Goal: Task Accomplishment & Management: Use online tool/utility

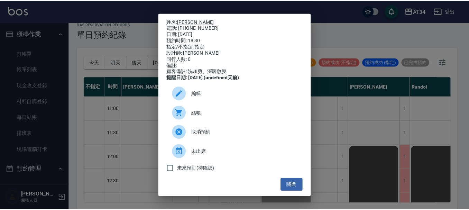
scroll to position [335, 436]
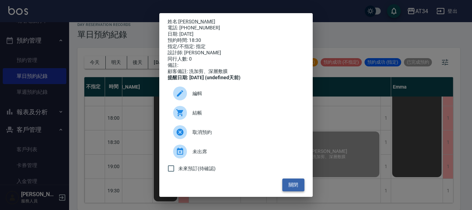
click at [289, 188] on button "關閉" at bounding box center [293, 184] width 22 height 13
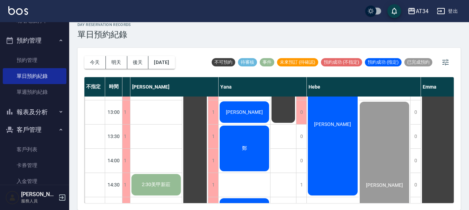
scroll to position [93, 407]
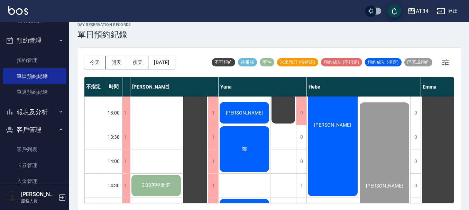
click at [248, 142] on div "鄭" at bounding box center [243, 149] width 51 height 48
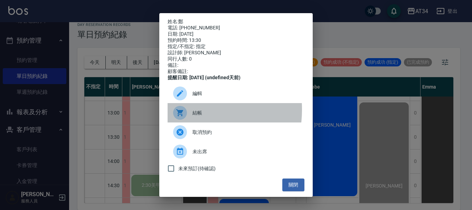
click at [185, 114] on div at bounding box center [180, 113] width 14 height 14
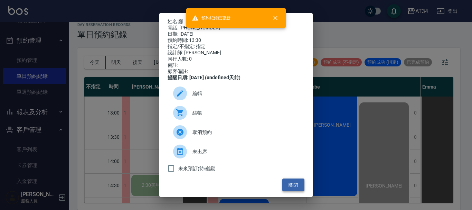
click at [289, 191] on button "關閉" at bounding box center [293, 184] width 22 height 13
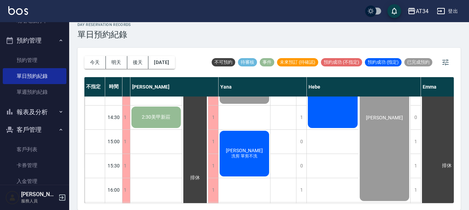
scroll to position [173, 407]
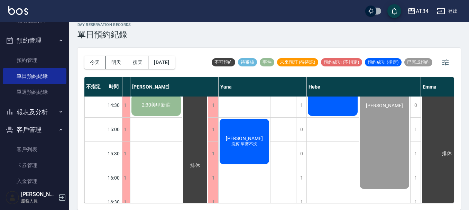
click at [256, 160] on div "王清平 洗剪 單剪不洗" at bounding box center [243, 142] width 51 height 48
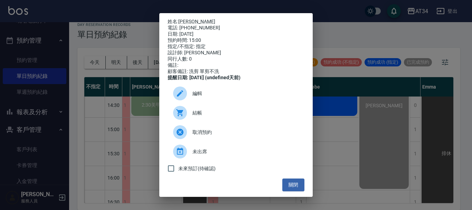
click at [185, 120] on div at bounding box center [182, 113] width 19 height 14
click at [291, 187] on button "關閉" at bounding box center [293, 184] width 22 height 13
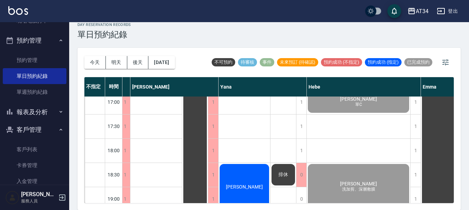
scroll to position [335, 407]
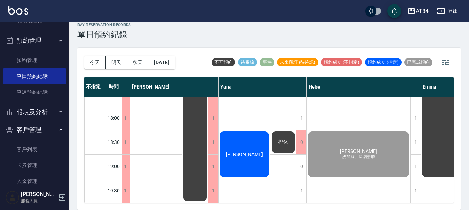
click at [251, 151] on span "[PERSON_NAME]" at bounding box center [244, 154] width 40 height 6
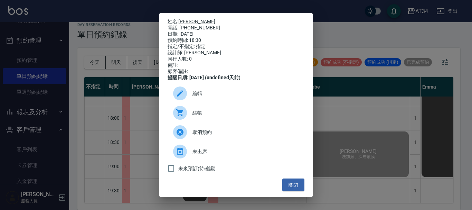
click at [191, 119] on div at bounding box center [182, 113] width 19 height 14
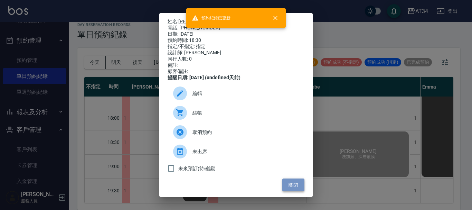
click at [292, 189] on button "關閉" at bounding box center [293, 184] width 22 height 13
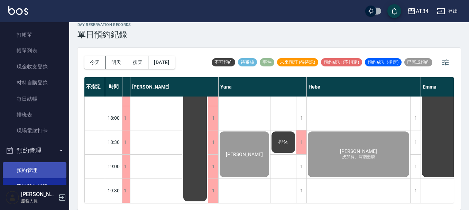
scroll to position [0, 0]
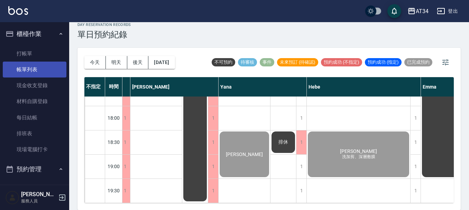
click at [39, 68] on link "帳單列表" at bounding box center [35, 70] width 64 height 16
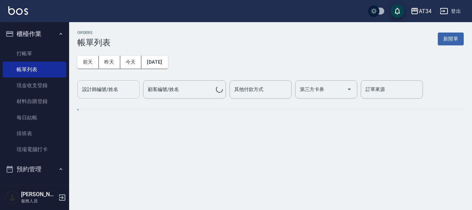
click at [105, 92] on div "設計師編號/姓名 設計師編號/姓名" at bounding box center [108, 89] width 62 height 18
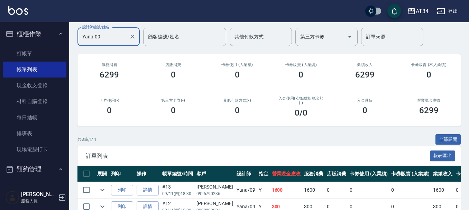
scroll to position [104, 0]
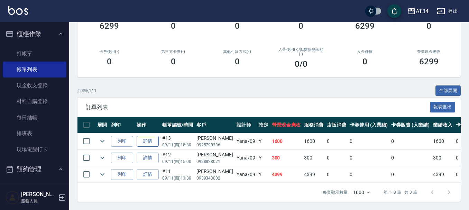
type input "Yana-09"
click at [150, 136] on link "詳情" at bounding box center [148, 141] width 22 height 11
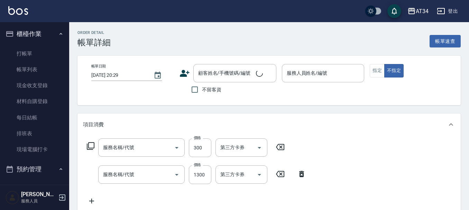
type input "[DATE] 18:30"
type input "Yana-09"
type input "160"
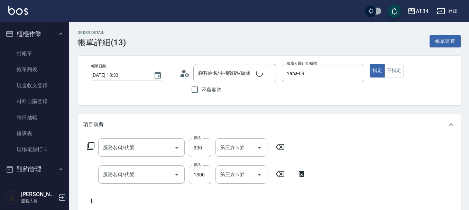
scroll to position [78, 0]
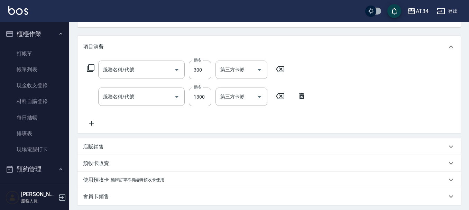
type input "洗髮(201)"
type input "局部髮(503)"
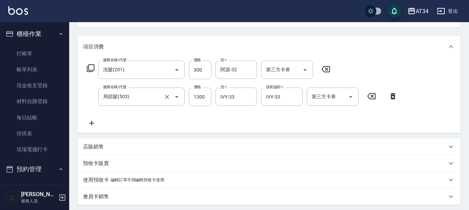
type input "[PERSON_NAME]/0925790236/null"
click at [156, 69] on input "洗髮(201)" at bounding box center [131, 70] width 61 height 12
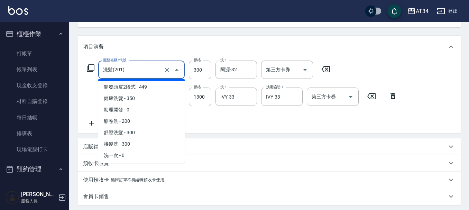
scroll to position [35, 0]
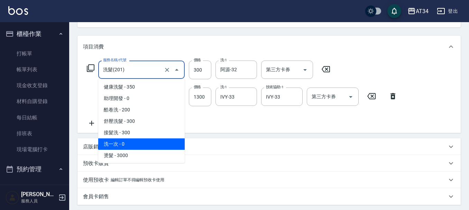
click at [118, 142] on span "洗一次 - 0" at bounding box center [141, 143] width 86 height 11
type input "130"
type input "洗一次(208)"
type input "0"
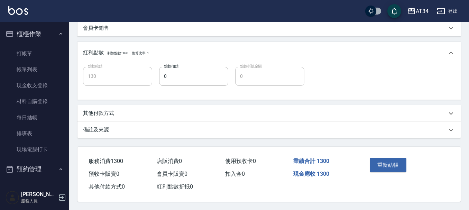
scroll to position [249, 0]
click at [387, 166] on button "重新結帳" at bounding box center [387, 165] width 37 height 15
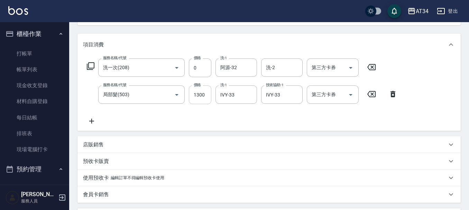
scroll to position [76, 0]
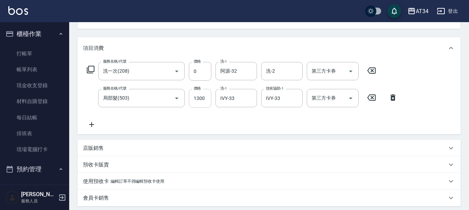
click at [197, 97] on input "1300" at bounding box center [200, 98] width 22 height 19
type input "0"
type input "1"
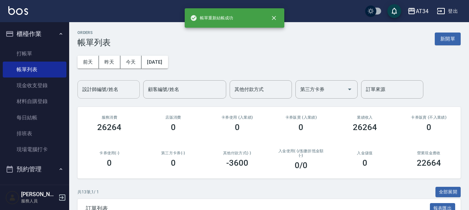
click at [124, 85] on input "設計師編號/姓名" at bounding box center [109, 89] width 56 height 12
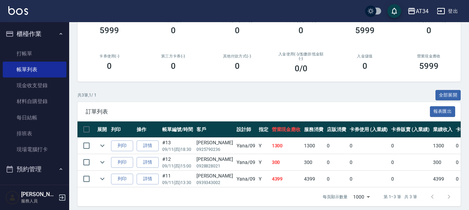
scroll to position [106, 0]
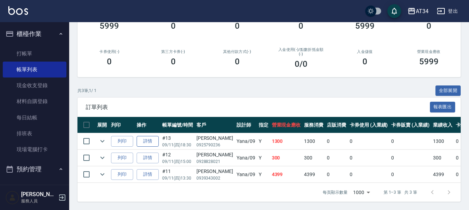
type input "Yana-09"
click at [154, 138] on link "詳情" at bounding box center [148, 141] width 22 height 11
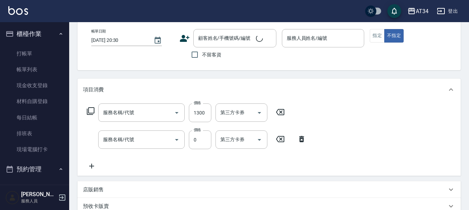
type input "[DATE] 18:30"
type input "Yana-09"
type input "130"
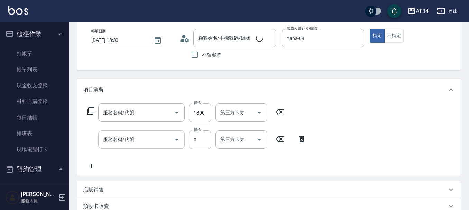
type input "局部髮(503)"
type input "洗一次(208)"
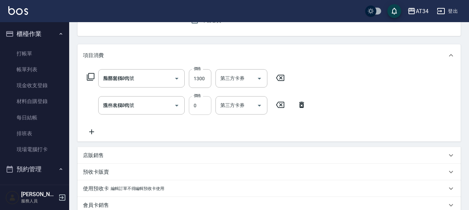
type input "[PERSON_NAME]/0925790236/null"
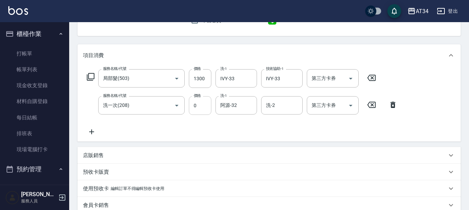
click at [195, 107] on input "0" at bounding box center [200, 105] width 22 height 19
click at [203, 79] on input "1300" at bounding box center [200, 78] width 22 height 19
type input "2"
type input "0"
type input "116"
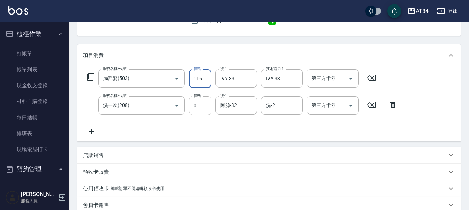
type input "10"
type input "1160"
type input "110"
type input "116"
type input "10"
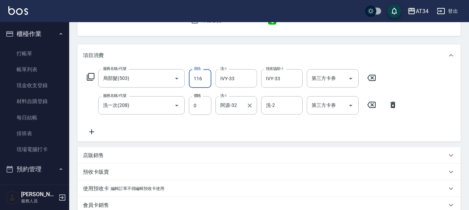
type input "11"
type input "0"
type input "160"
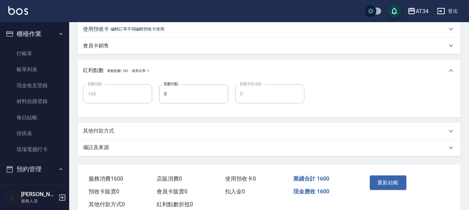
scroll to position [249, 0]
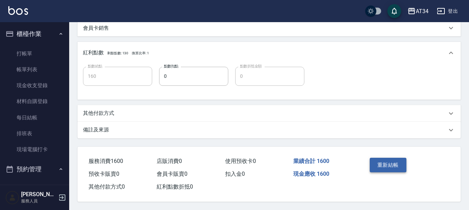
type input "1600"
click at [381, 158] on button "重新結帳" at bounding box center [387, 165] width 37 height 15
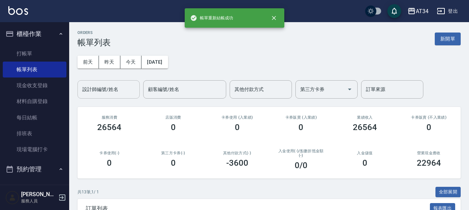
click at [118, 93] on input "設計師編號/姓名" at bounding box center [109, 89] width 56 height 12
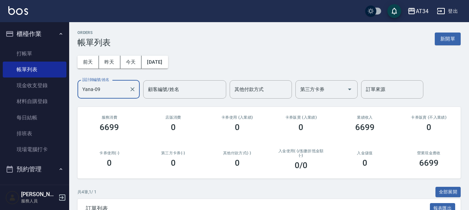
type input "Yana-09"
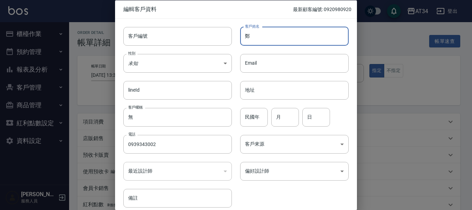
click at [254, 40] on input "鄭" at bounding box center [294, 36] width 109 height 19
type input "[PERSON_NAME]"
click at [273, 177] on body "AT34 登出 櫃檯作業 打帳單 帳單列表 現金收支登錄 材料自購登錄 每日結帳 排班表 現場電腦打卡 預約管理 預約管理 單日預約紀錄 單週預約紀錄 報表及…" at bounding box center [236, 150] width 472 height 301
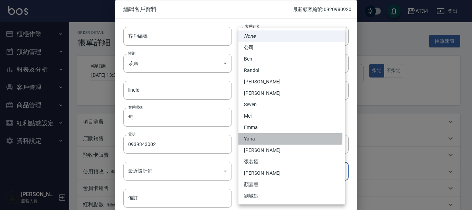
click at [244, 136] on li "Yana" at bounding box center [291, 138] width 107 height 11
type input "cd031ac4-fd8c-4599-93ee-5b9fe714cb65"
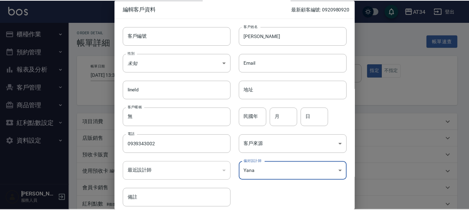
scroll to position [30, 0]
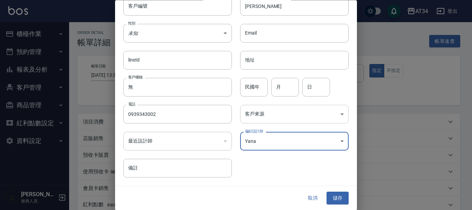
click at [266, 118] on body "AT34 登出 櫃檯作業 打帳單 帳單列表 現金收支登錄 材料自購登錄 每日結帳 排班表 現場電腦打卡 預約管理 預約管理 單日預約紀錄 單週預約紀錄 報表及…" at bounding box center [236, 150] width 472 height 301
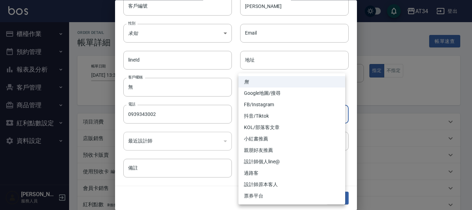
click at [262, 153] on li "親朋好友推薦" at bounding box center [291, 149] width 107 height 11
type input "親朋好友推薦"
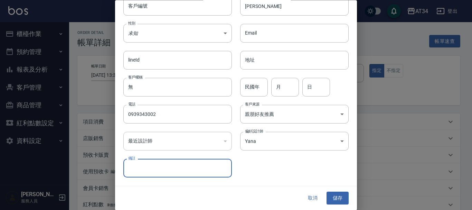
click at [202, 176] on input "備註" at bounding box center [177, 168] width 109 height 19
type input "陳柏伊"
click at [333, 196] on button "儲存" at bounding box center [338, 198] width 22 height 13
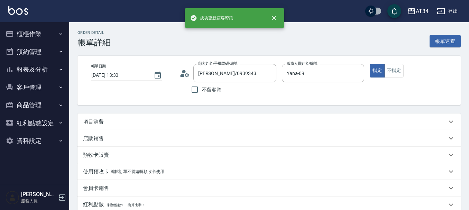
type input "鄭如吟/0939343002/"
click at [153, 125] on div "項目消費" at bounding box center [268, 121] width 383 height 17
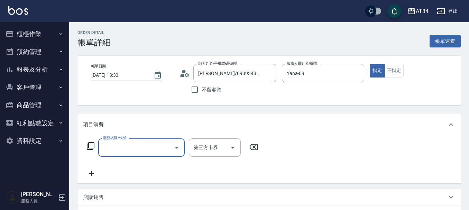
scroll to position [0, 0]
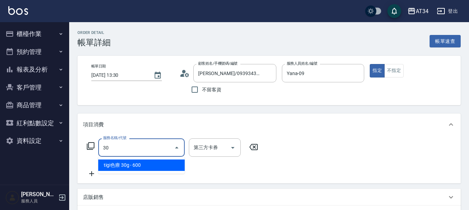
type input "3"
type input "301"
type input "150"
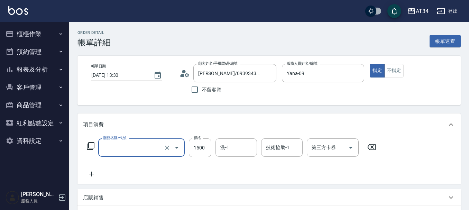
type input "0"
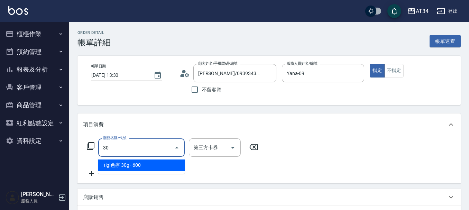
type input "303"
type input "90"
type input "局部燙(303)"
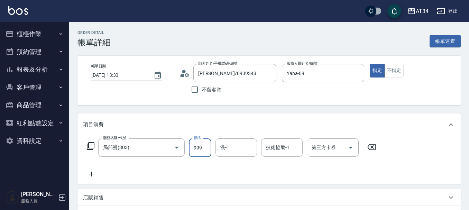
type input "2"
type input "0"
type input "280"
type input "2800"
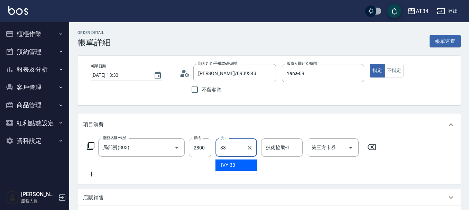
type input "IVY-33"
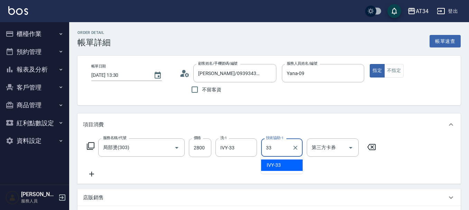
type input "IVY-33"
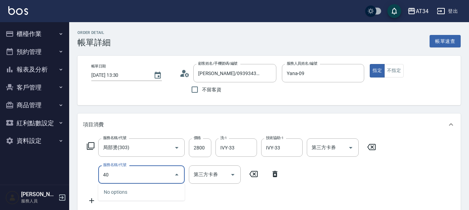
type input "401"
type input "300"
type input "剪髮(401)"
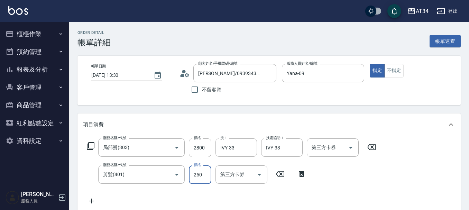
type input "3"
type input "280"
type input "300"
type input "310"
type input "300"
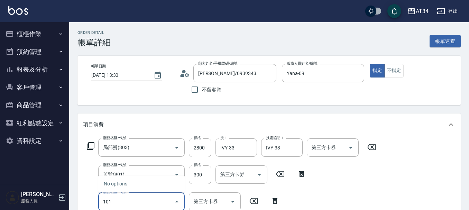
type input "1011"
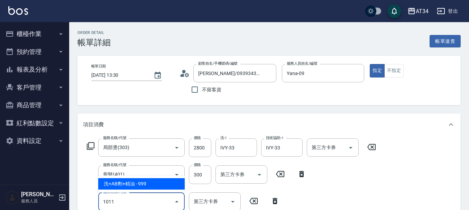
type input "400"
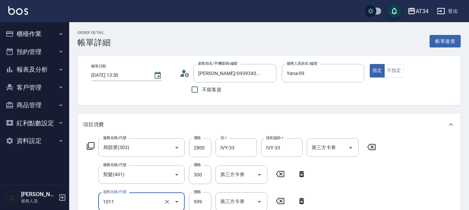
type input "洗+AB劑+精油(1011)"
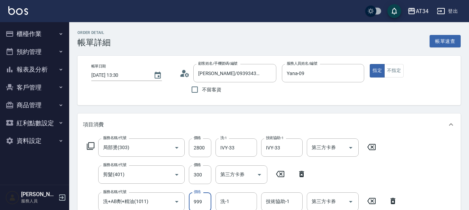
scroll to position [1, 0]
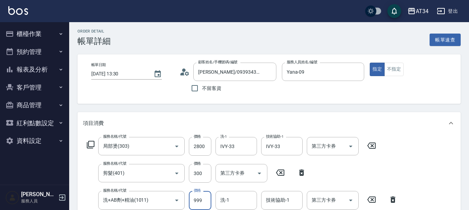
type input "7"
type input "310"
type input "799"
type input "380"
type input "799"
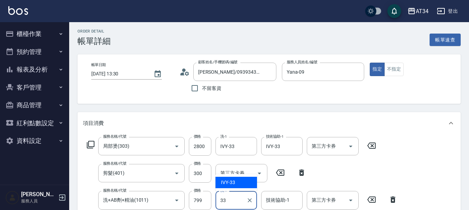
type input "IVY-33"
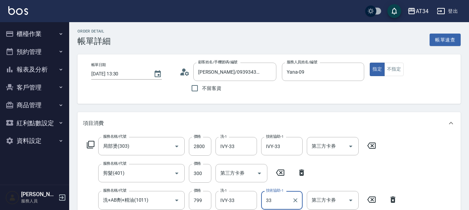
type input "IVY-33"
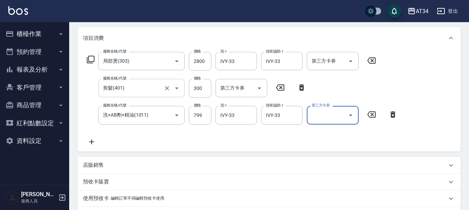
scroll to position [105, 0]
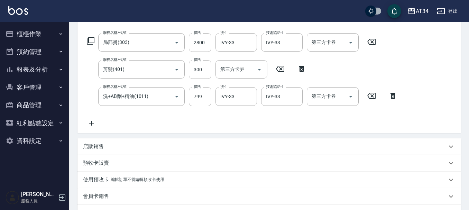
click at [96, 125] on icon at bounding box center [91, 123] width 17 height 8
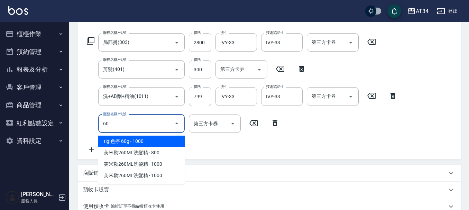
type input "601"
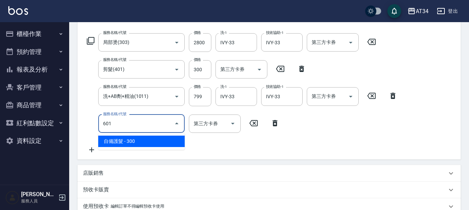
type input "410"
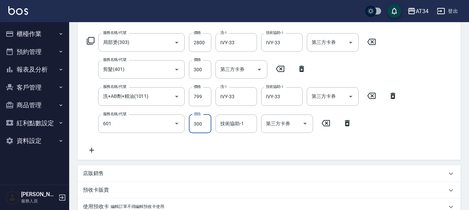
type input "自備護髮(601)"
type input "5"
type input "390"
type input "500"
type input "430"
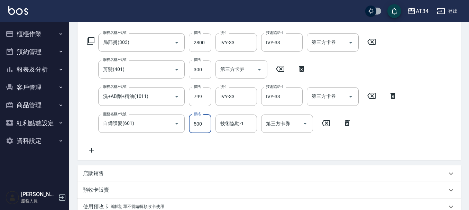
type input "500"
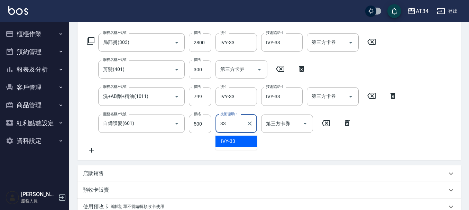
type input "IVY-33"
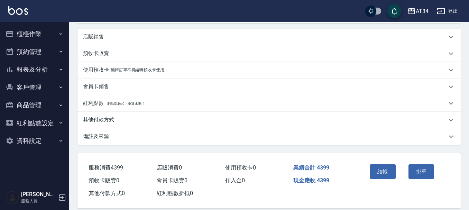
scroll to position [251, 0]
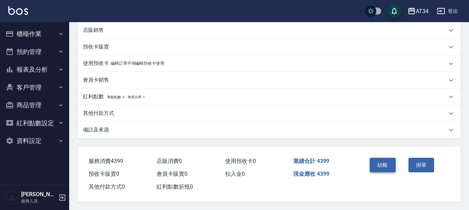
click at [391, 160] on button "結帳" at bounding box center [382, 165] width 26 height 15
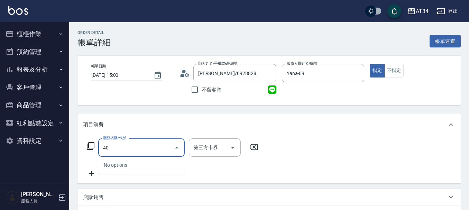
type input "401"
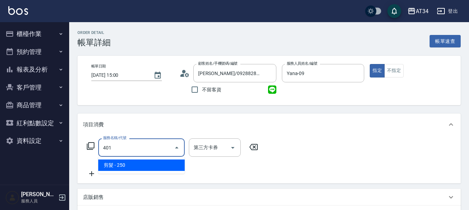
type input "20"
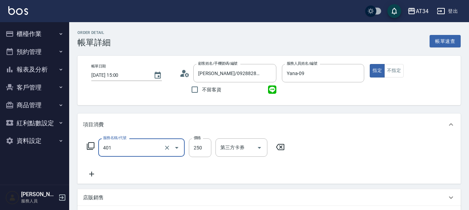
type input "剪髮(401)"
type input "3"
type input "0"
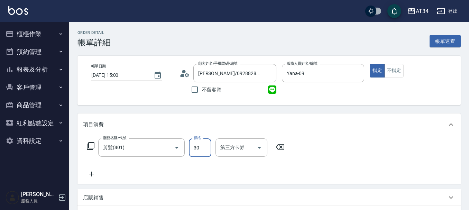
type input "300"
type input "30"
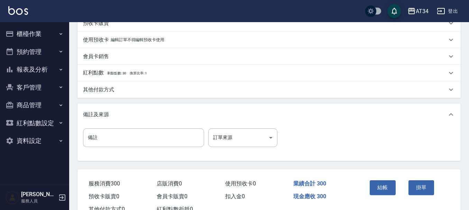
scroll to position [207, 0]
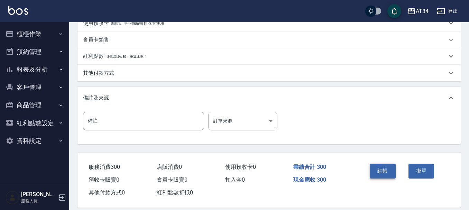
type input "300"
click at [386, 170] on button "結帳" at bounding box center [382, 170] width 26 height 15
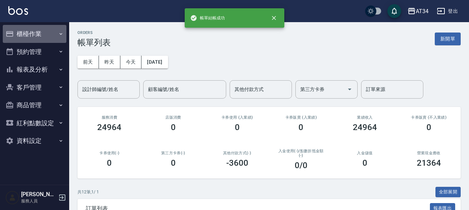
click at [23, 37] on button "櫃檯作業" at bounding box center [35, 34] width 64 height 18
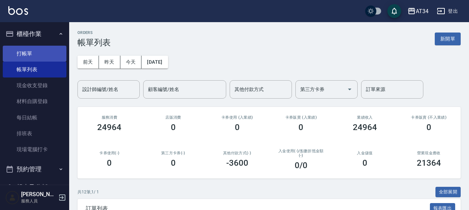
click at [41, 58] on link "打帳單" at bounding box center [35, 54] width 64 height 16
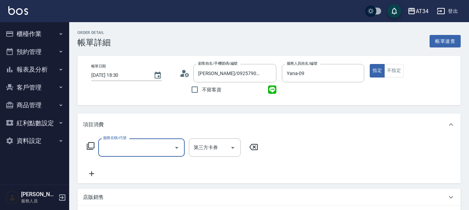
scroll to position [35, 0]
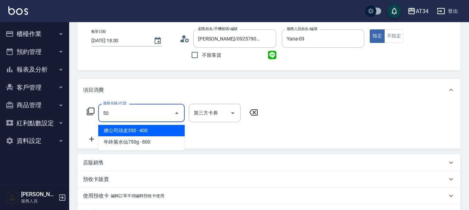
type input "503"
type input "90"
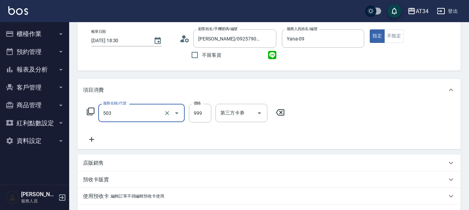
type input "局部髮(503)"
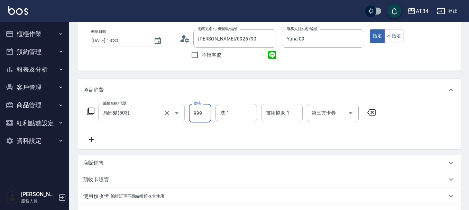
type input "0"
type input "160"
type input "10"
type input "1600"
type input "160"
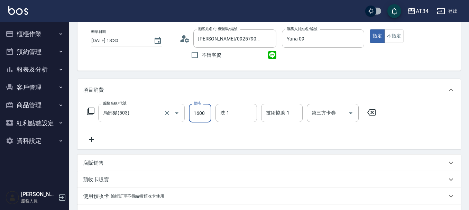
type input "1600"
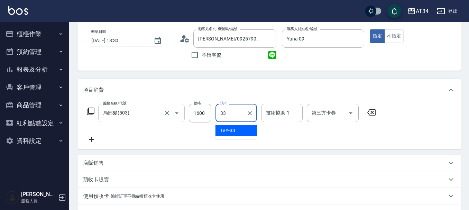
type input "IVY-33"
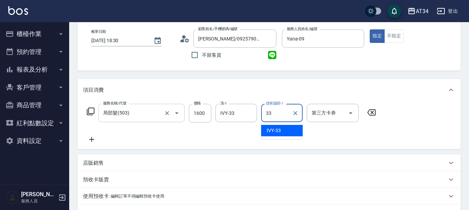
type input "IVY-33"
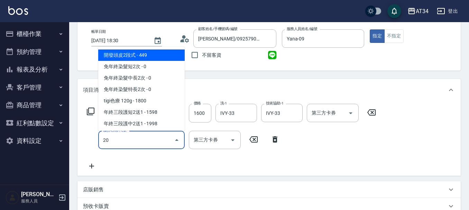
type input "201"
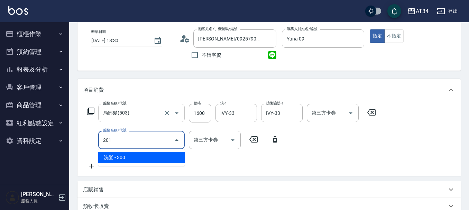
type input "190"
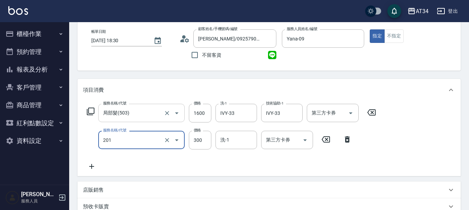
type input "洗髮(201)"
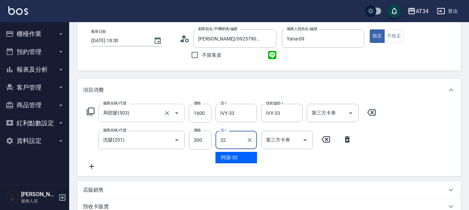
type input "阿源-32"
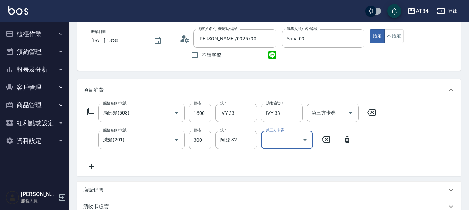
click at [197, 113] on input "1600" at bounding box center [200, 113] width 22 height 19
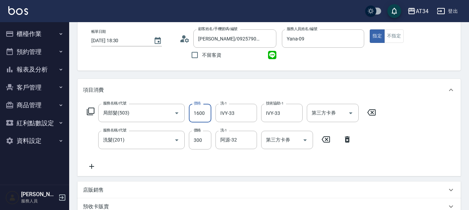
type input "1"
type input "30"
type input "130"
type input "40"
type input "1300"
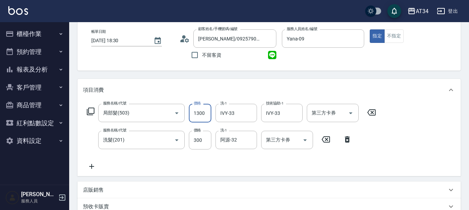
type input "160"
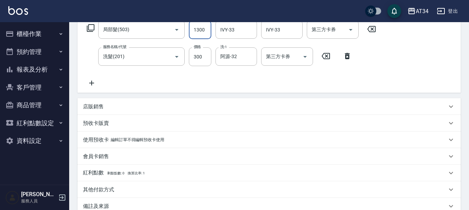
scroll to position [173, 0]
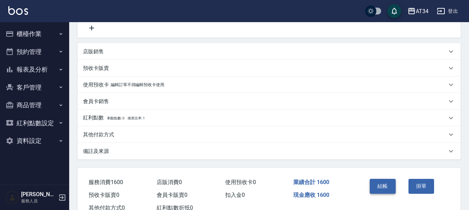
type input "1300"
click at [382, 183] on button "結帳" at bounding box center [382, 186] width 26 height 15
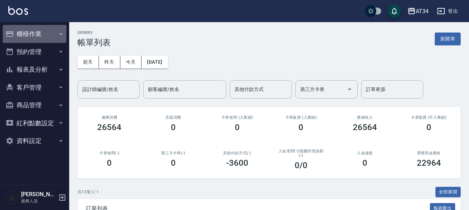
click at [36, 38] on button "櫃檯作業" at bounding box center [35, 34] width 64 height 18
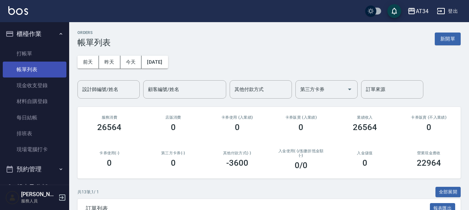
click at [41, 62] on link "帳單列表" at bounding box center [35, 70] width 64 height 16
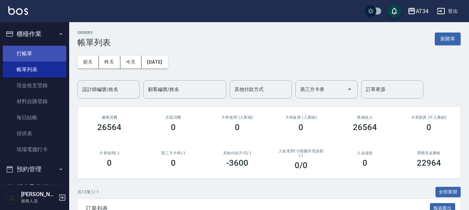
click at [41, 53] on link "打帳單" at bounding box center [35, 54] width 64 height 16
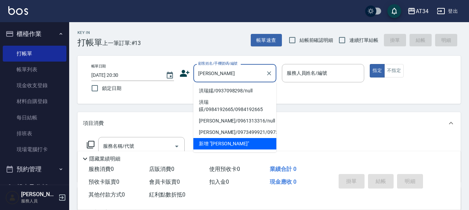
click at [219, 87] on li "洪瑞嬬/0937098298/null" at bounding box center [234, 90] width 83 height 11
type input "洪瑞嬬/0937098298/null"
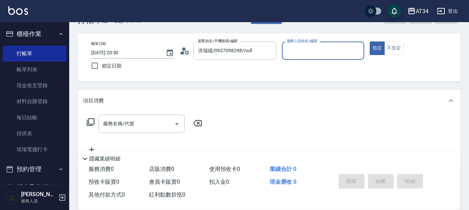
scroll to position [35, 0]
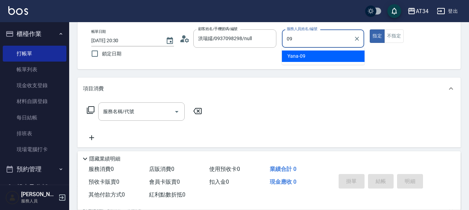
type input "Yana-09"
type button "true"
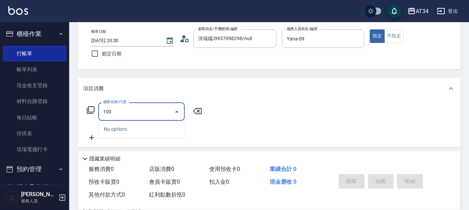
type input "1001"
type input "40"
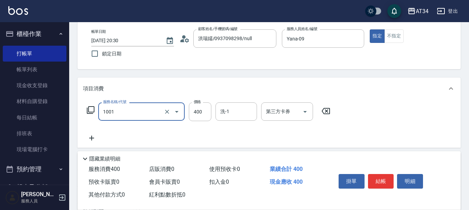
type input "總公司頭皮350(1001)"
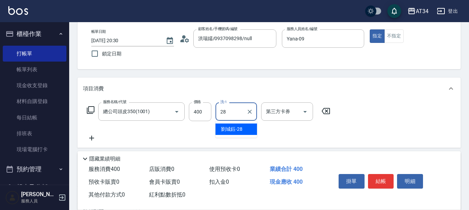
type input "[PERSON_NAME]-28"
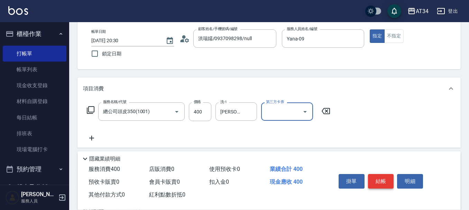
click at [383, 174] on button "結帳" at bounding box center [381, 181] width 26 height 15
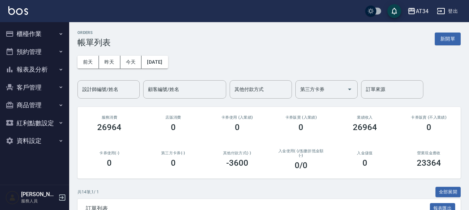
click at [99, 0] on div "AT34 登出" at bounding box center [234, 11] width 469 height 22
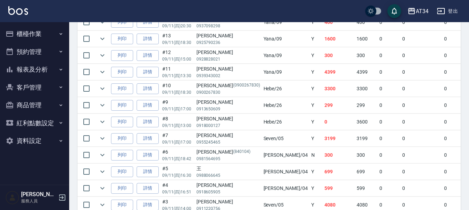
scroll to position [220, 0]
click at [39, 71] on button "報表及分析" at bounding box center [35, 69] width 64 height 18
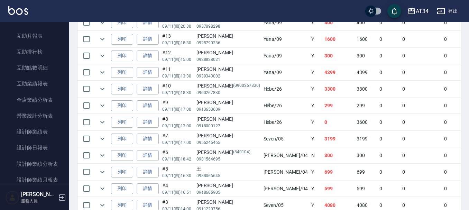
scroll to position [138, 0]
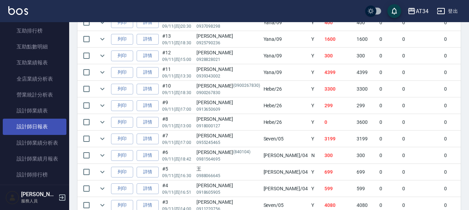
click at [37, 125] on link "設計師日報表" at bounding box center [35, 127] width 64 height 16
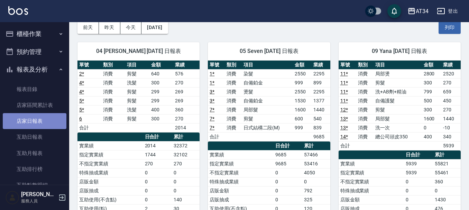
click at [40, 123] on link "店家日報表" at bounding box center [35, 121] width 64 height 16
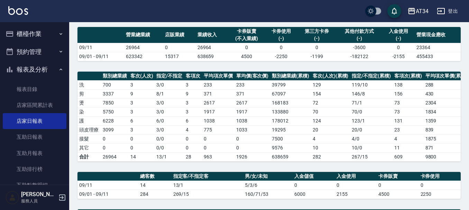
scroll to position [234, 0]
